Goal: Transaction & Acquisition: Download file/media

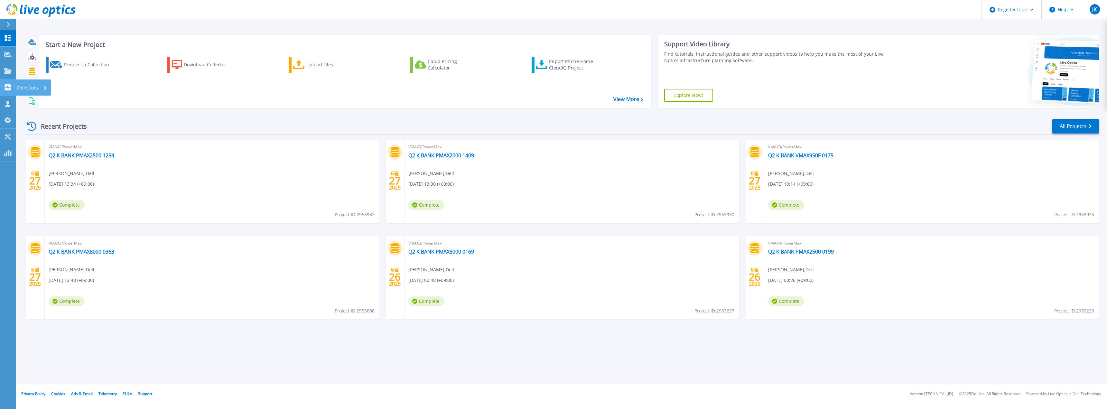
click at [25, 86] on p "Collectors" at bounding box center [27, 87] width 21 height 17
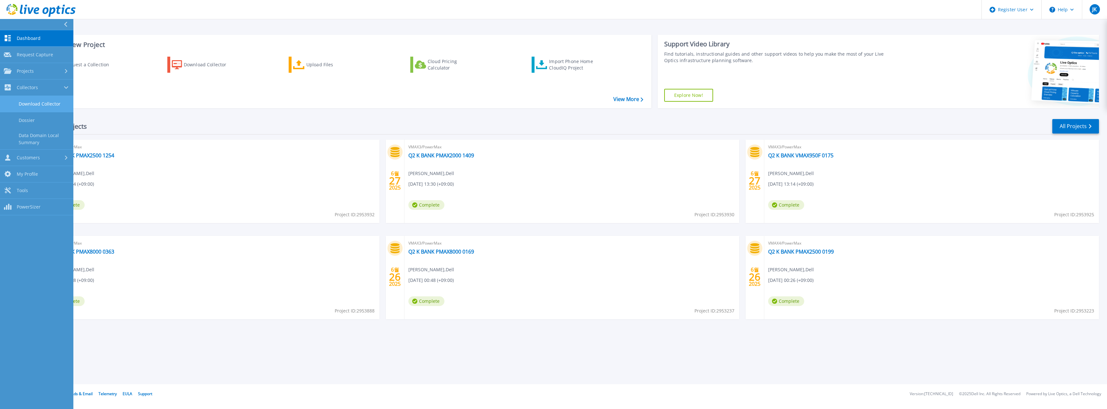
click at [45, 110] on link "Download Collector" at bounding box center [36, 104] width 73 height 16
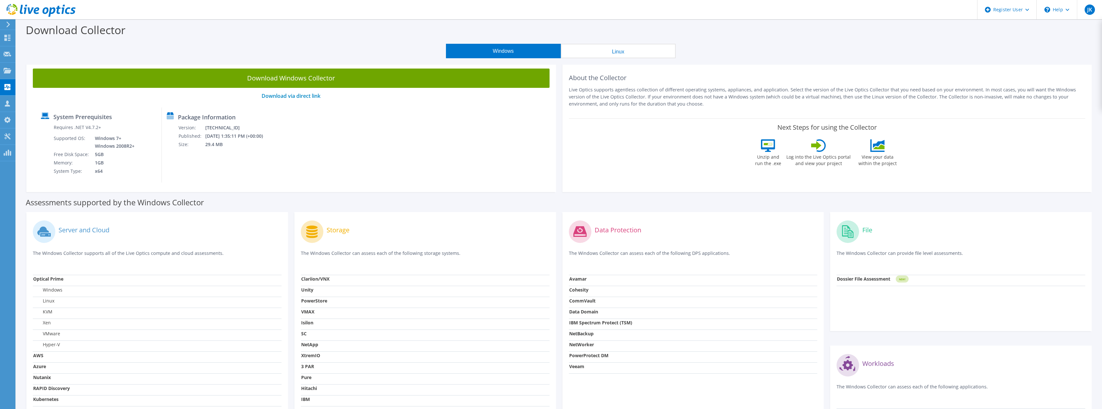
scroll to position [88, 0]
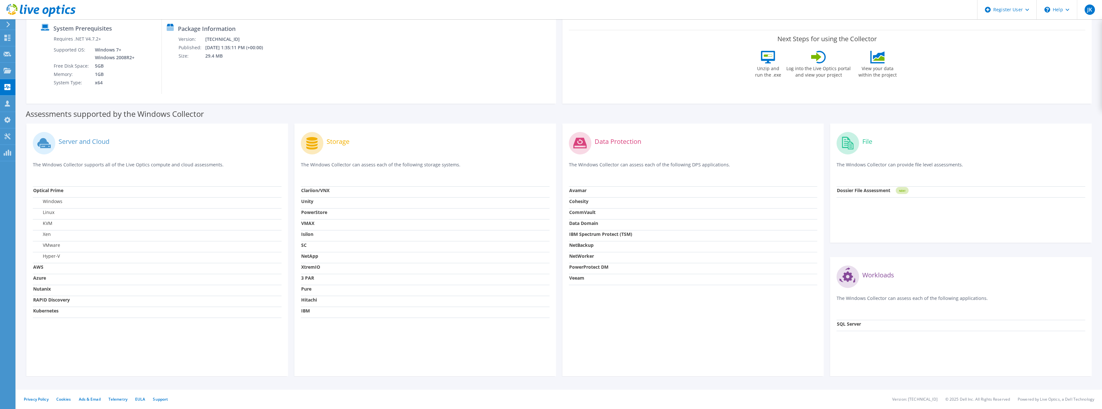
click at [307, 223] on strong "VMAX" at bounding box center [307, 223] width 13 height 6
click at [360, 224] on td "VMAX" at bounding box center [425, 224] width 249 height 11
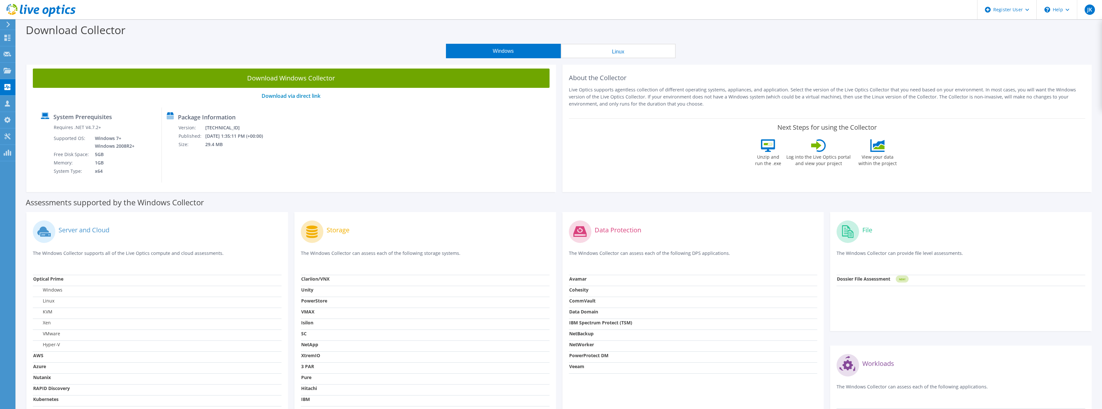
scroll to position [32, 0]
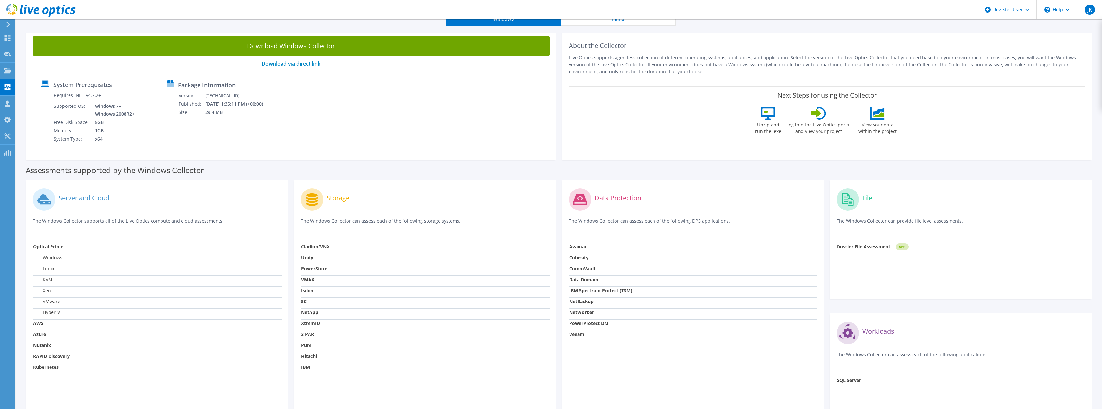
click at [320, 246] on strong "Clariion/VNX" at bounding box center [315, 247] width 28 height 6
click at [359, 249] on td "Clariion/VNX" at bounding box center [425, 248] width 249 height 11
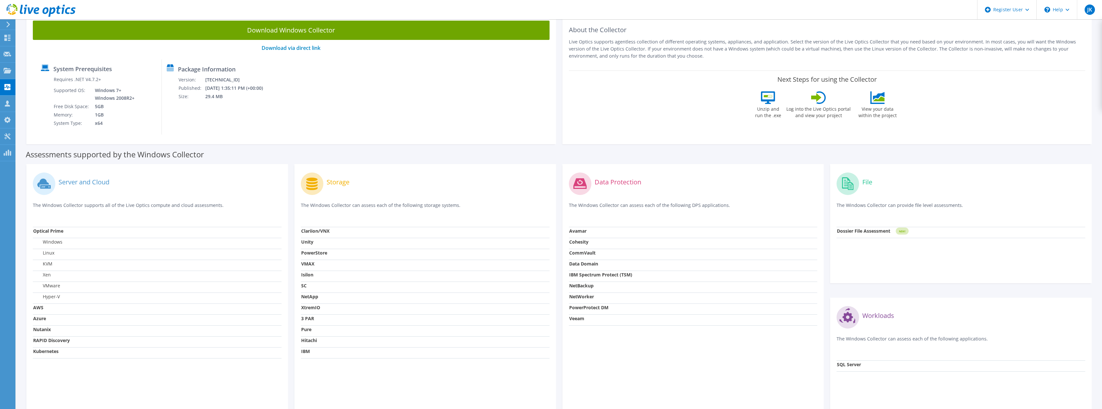
scroll to position [88, 0]
